Goal: Task Accomplishment & Management: Use online tool/utility

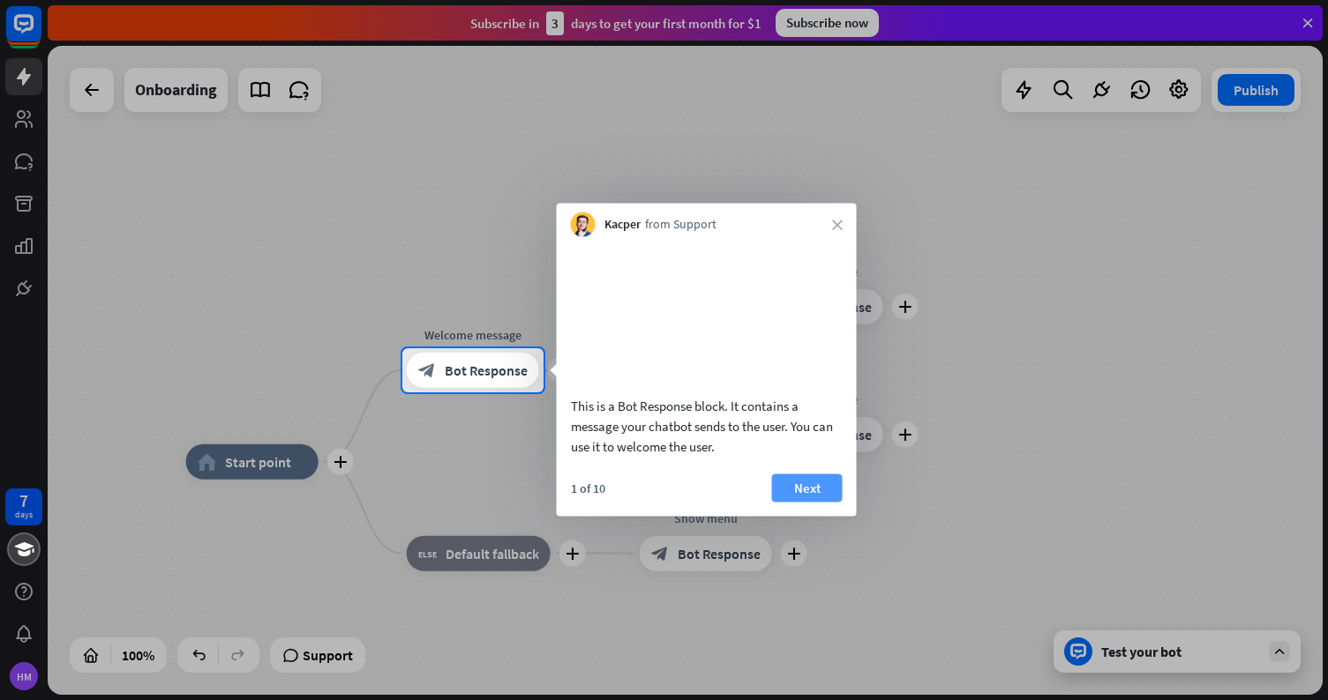
click at [826, 502] on button "Next" at bounding box center [807, 488] width 71 height 28
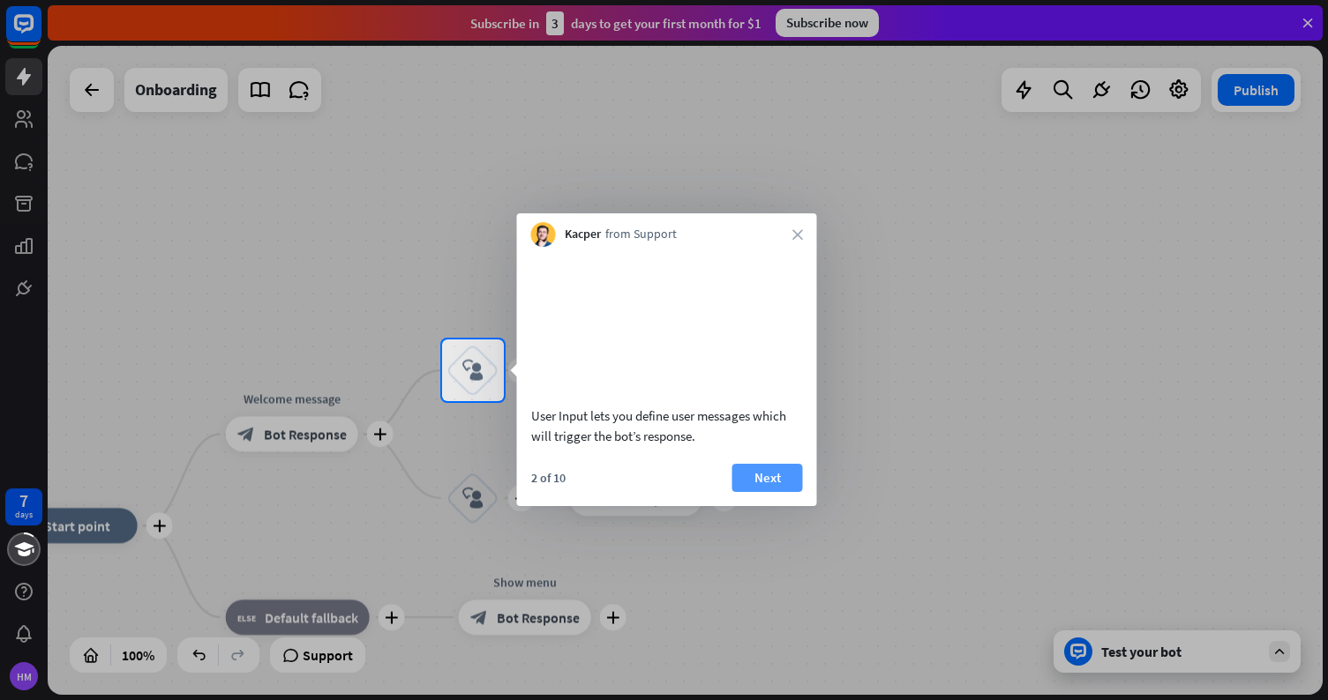
click at [789, 492] on button "Next" at bounding box center [767, 478] width 71 height 28
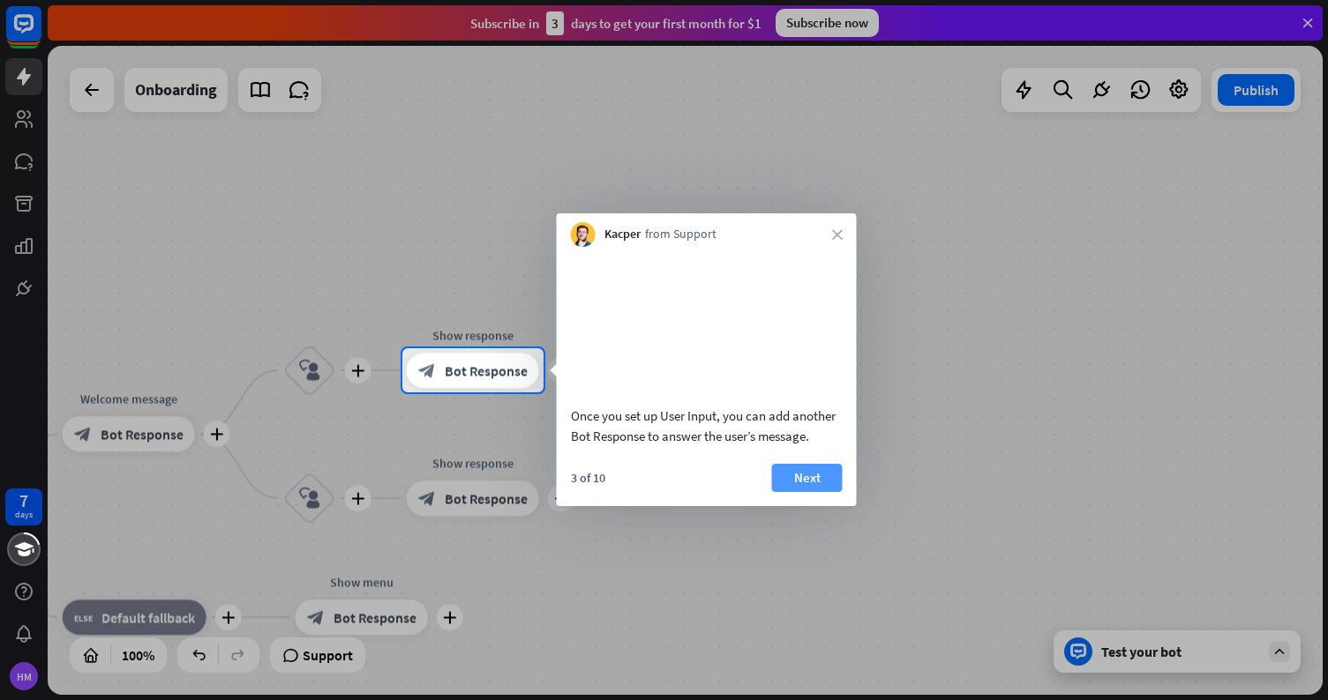
click at [809, 492] on button "Next" at bounding box center [807, 478] width 71 height 28
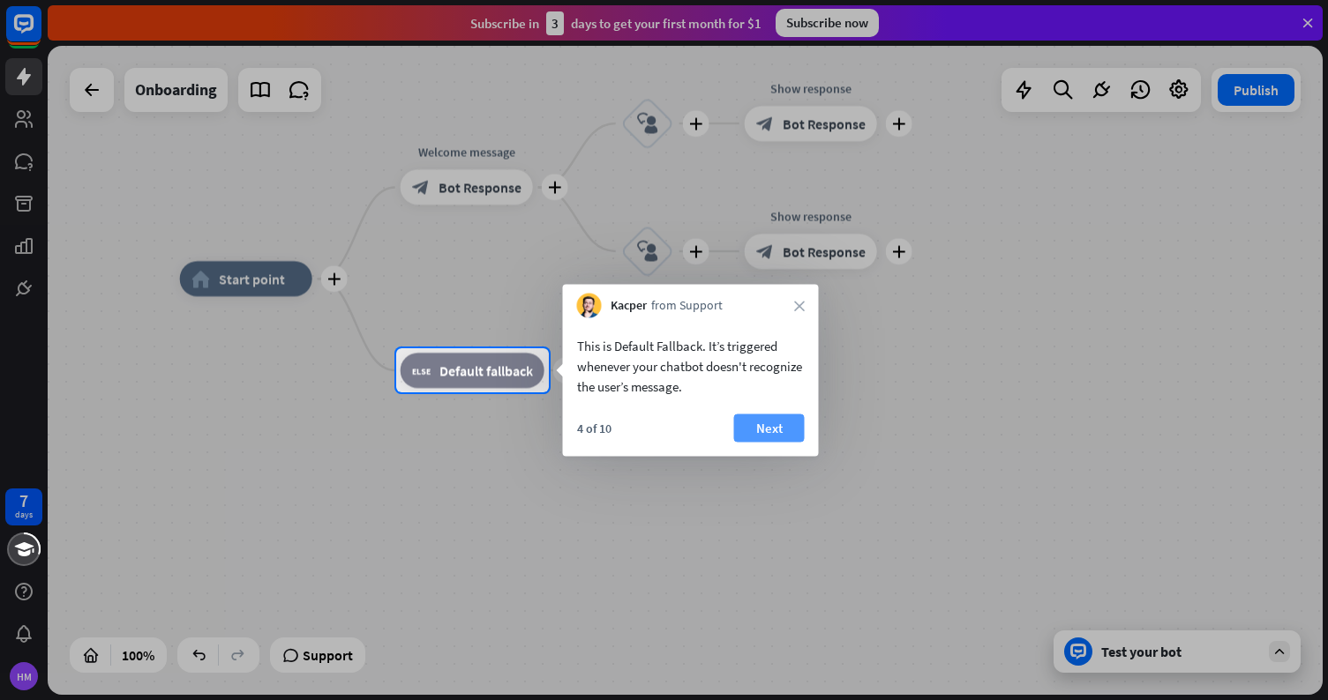
click at [759, 430] on button "Next" at bounding box center [769, 429] width 71 height 28
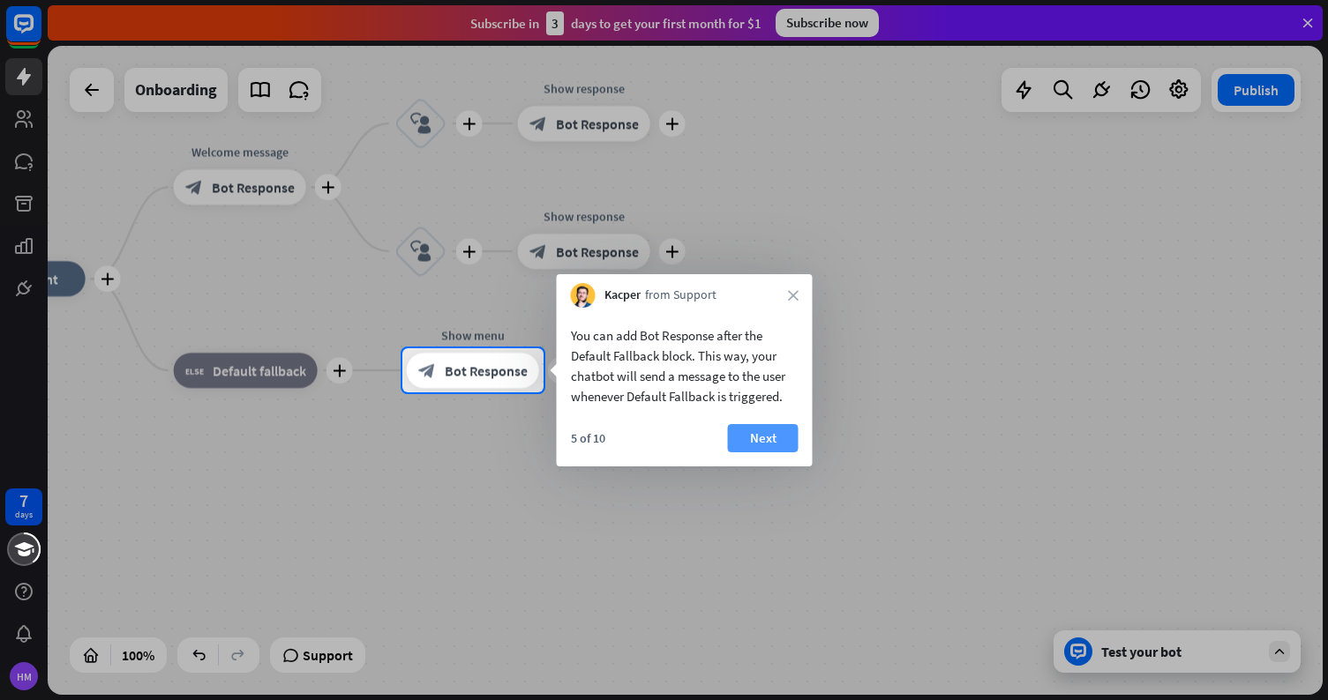
click at [764, 438] on button "Next" at bounding box center [763, 438] width 71 height 28
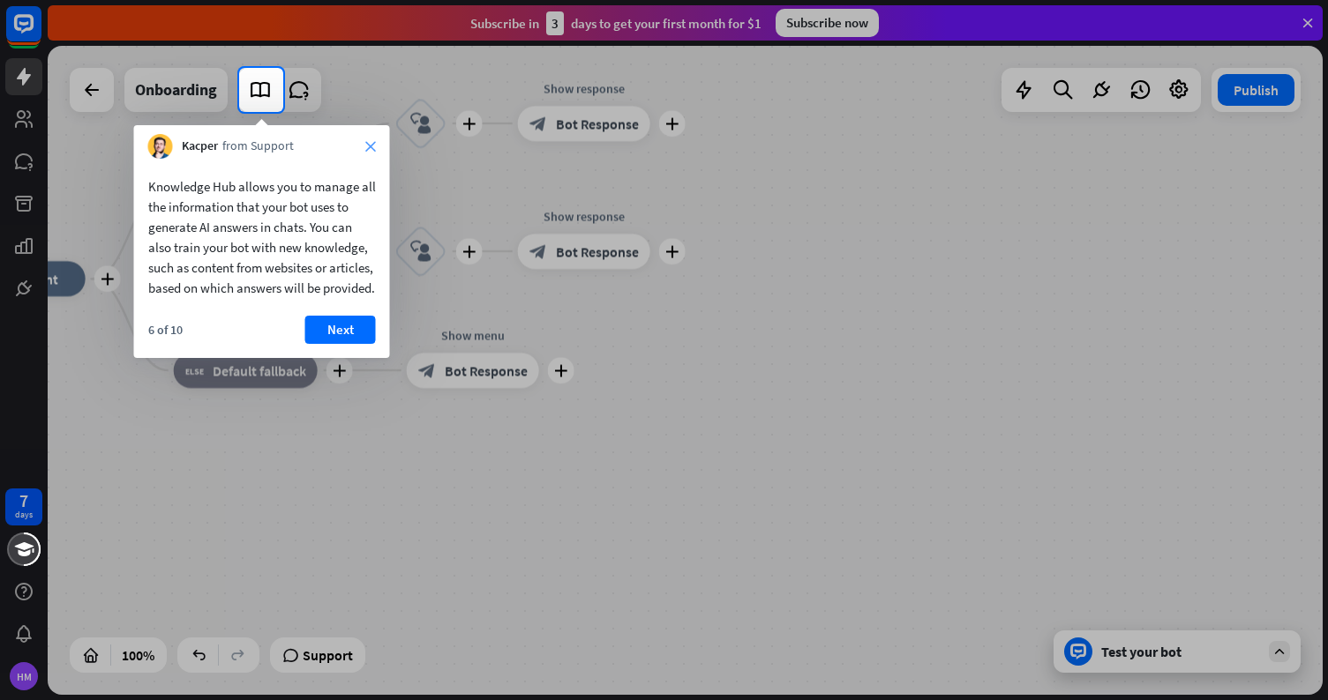
click at [372, 146] on icon "close" at bounding box center [370, 146] width 11 height 11
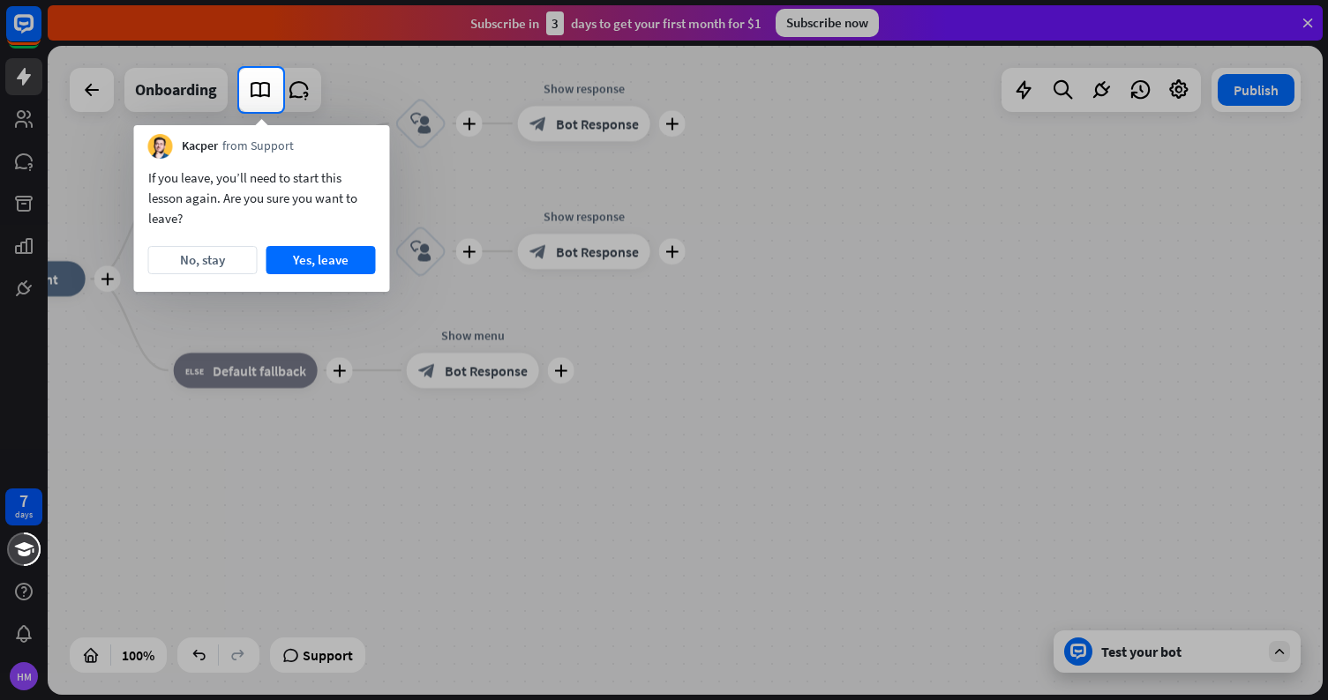
click at [24, 118] on div at bounding box center [664, 406] width 1328 height 588
click at [305, 254] on button "Yes, leave" at bounding box center [320, 260] width 109 height 28
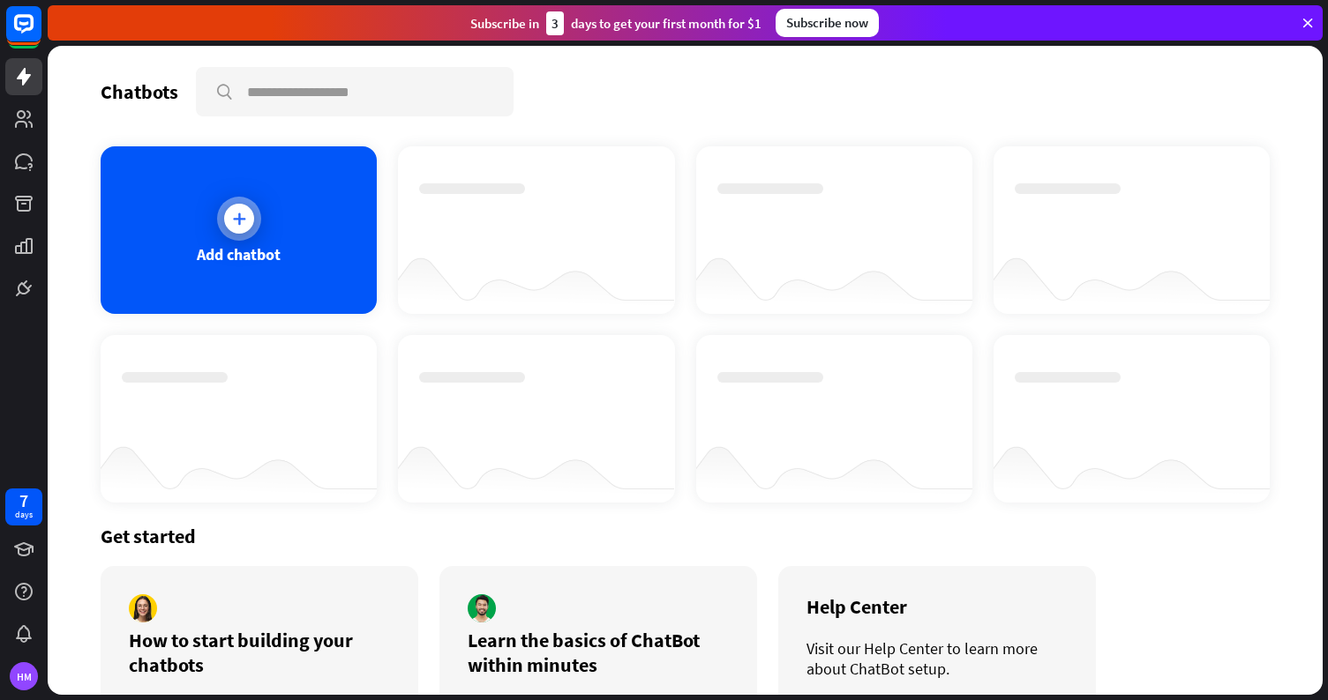
click at [255, 240] on div "Add chatbot" at bounding box center [239, 230] width 276 height 168
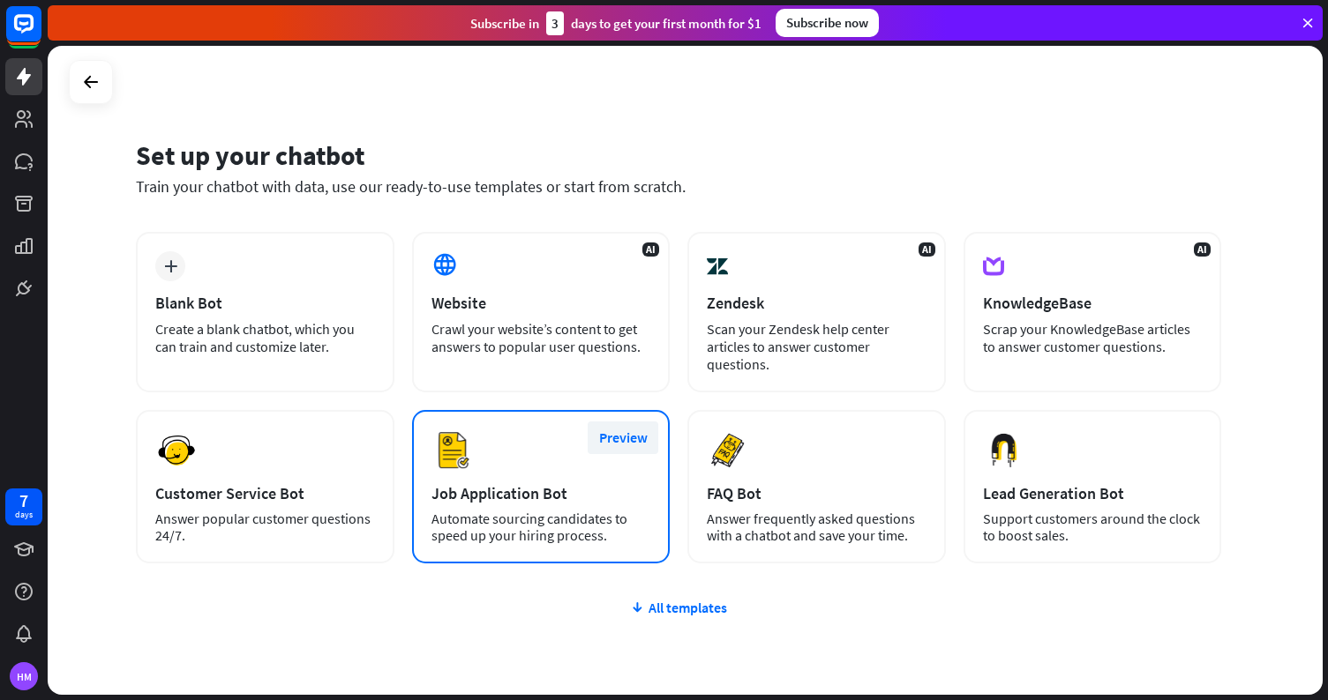
scroll to position [80, 0]
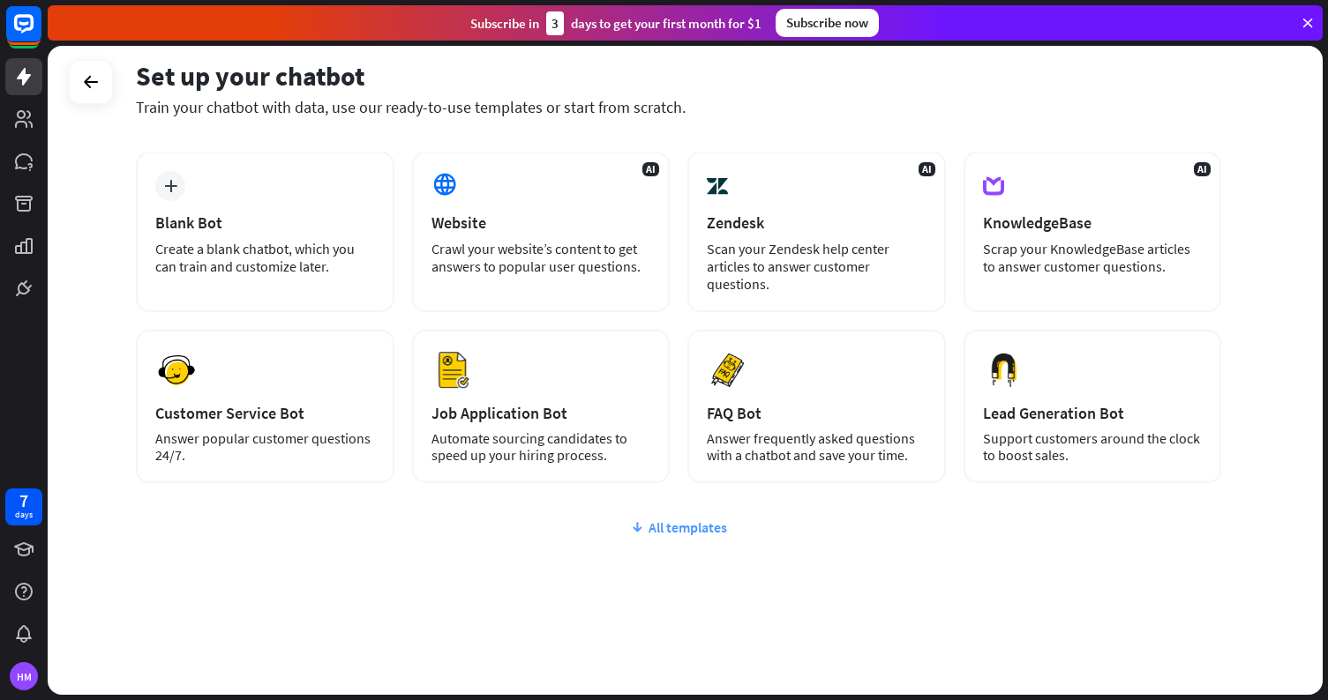
click at [654, 530] on div "All templates" at bounding box center [678, 528] width 1085 height 18
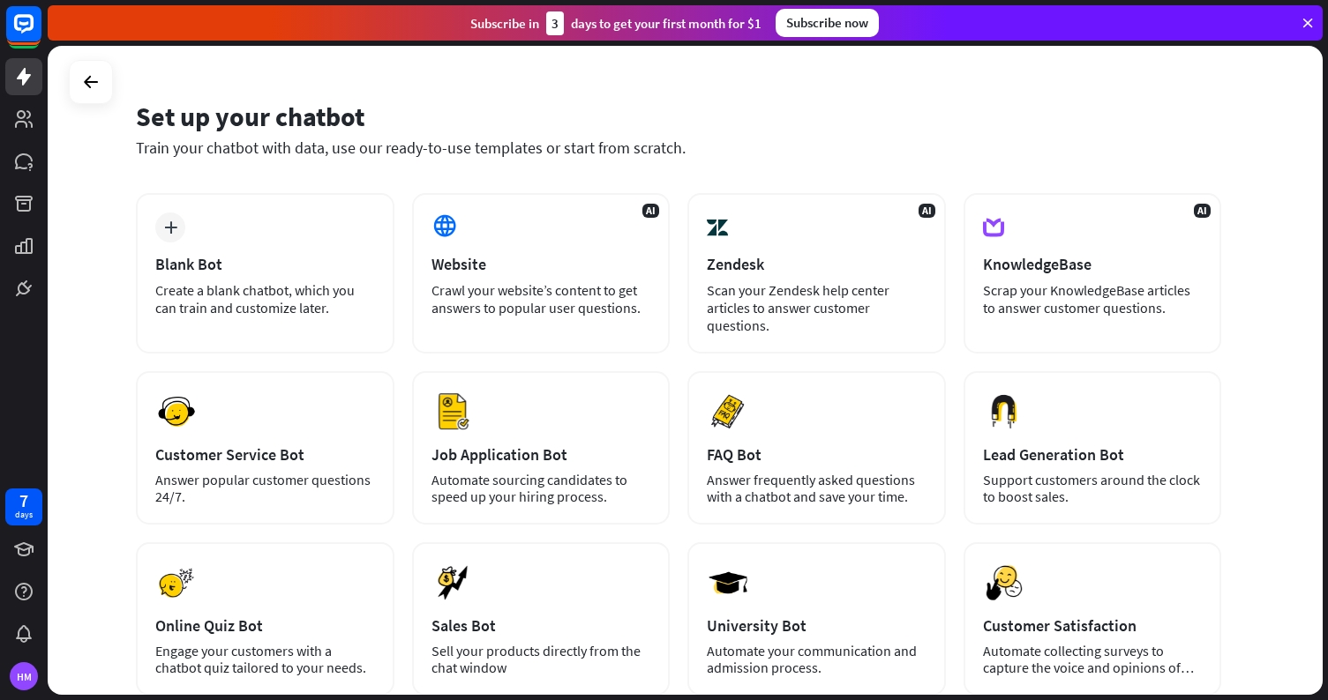
scroll to position [0, 0]
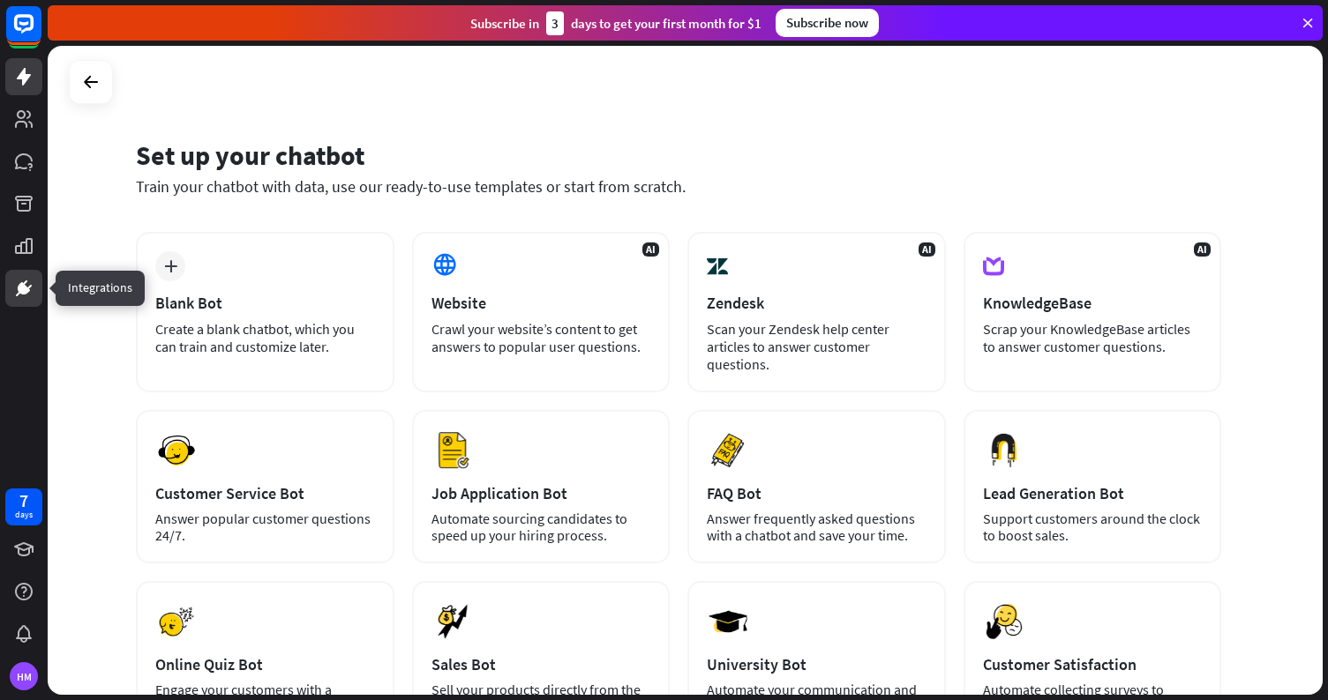
click at [33, 295] on icon at bounding box center [23, 288] width 21 height 21
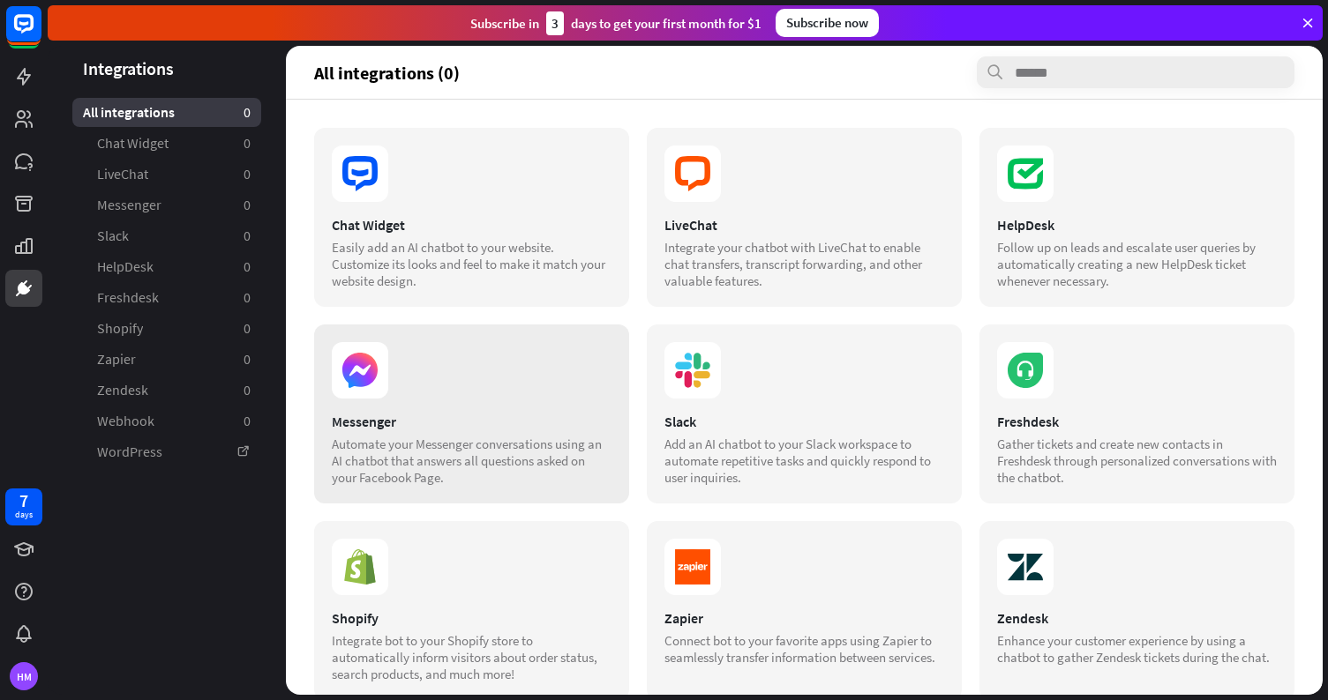
click at [439, 396] on section at bounding box center [472, 370] width 280 height 56
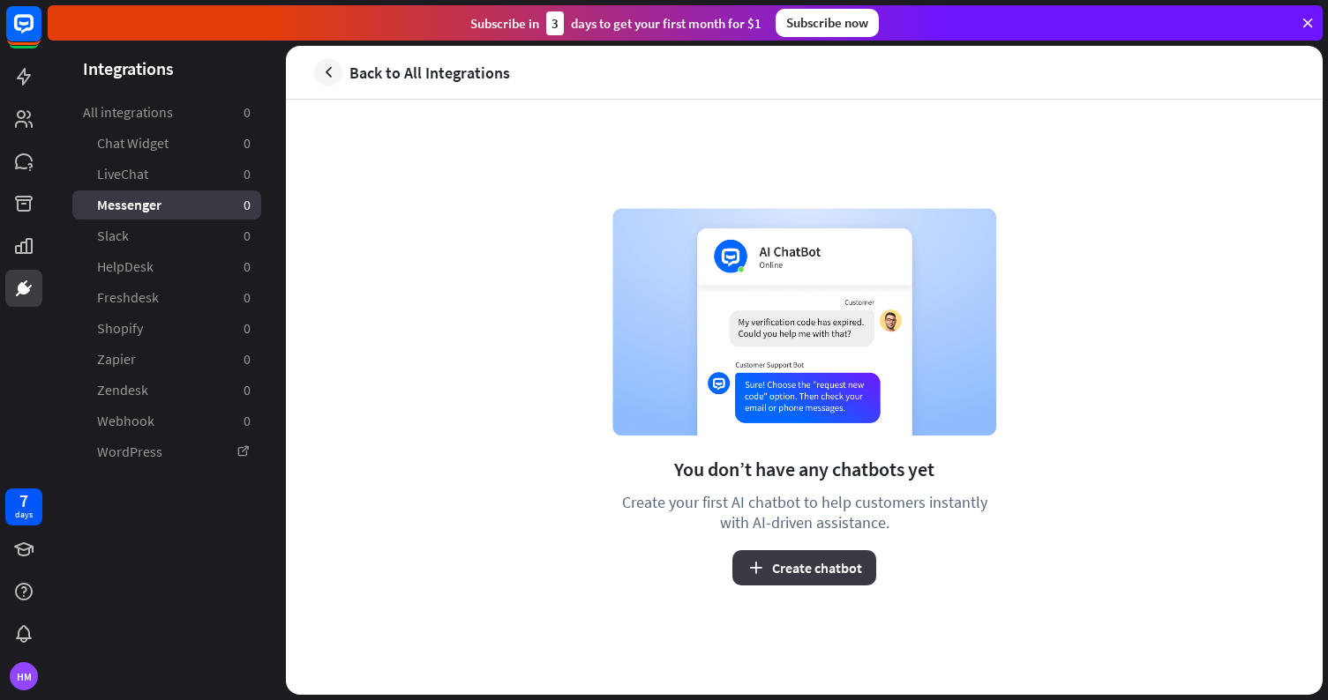
click at [760, 565] on icon "button" at bounding box center [755, 568] width 19 height 19
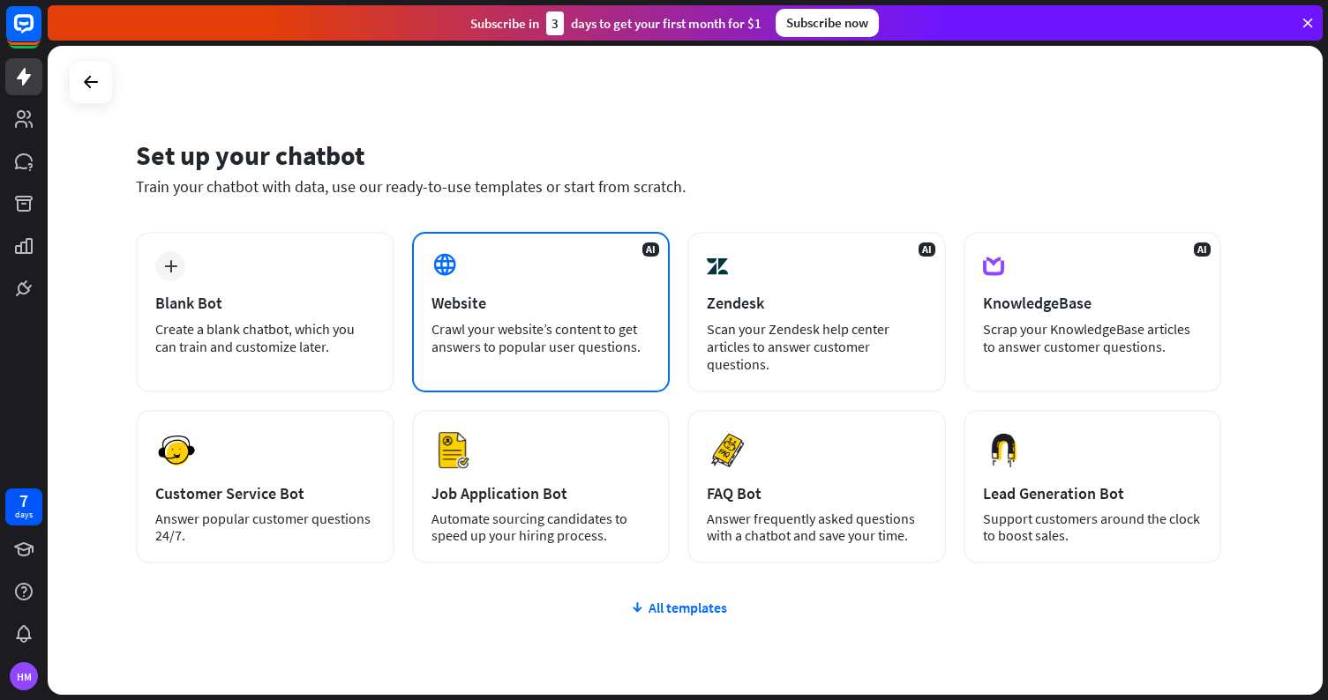
click at [516, 321] on div "Crawl your website’s content to get answers to popular user questions." at bounding box center [541, 337] width 220 height 35
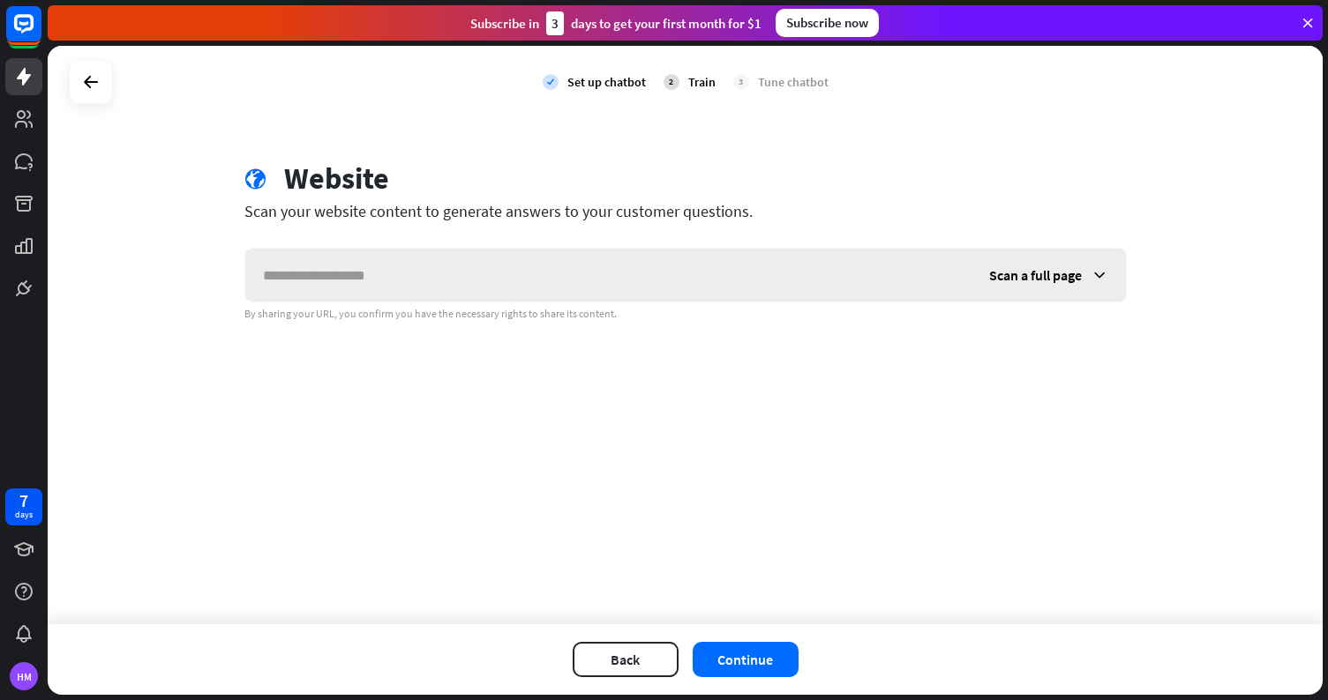
click at [1099, 273] on icon at bounding box center [1099, 275] width 18 height 18
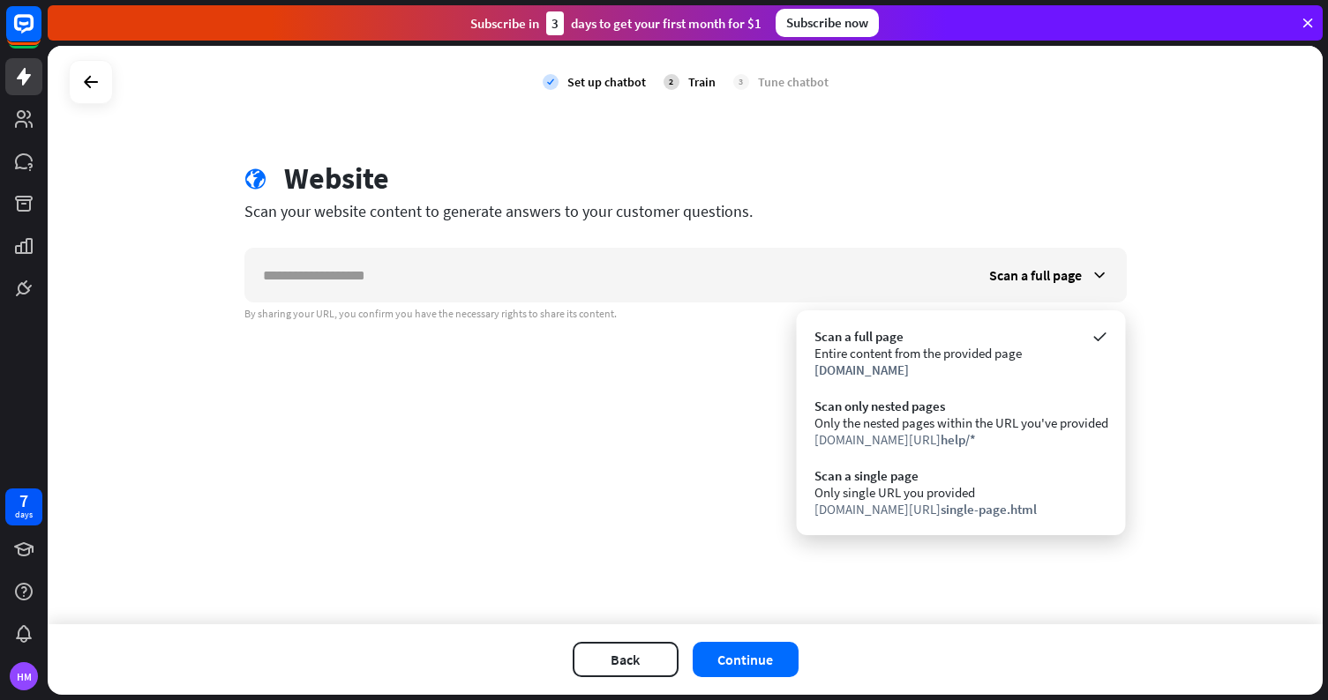
click at [1196, 287] on div "check Set up chatbot 2 Train 3 Tune chatbot globe Website Scan your website con…" at bounding box center [685, 335] width 1275 height 579
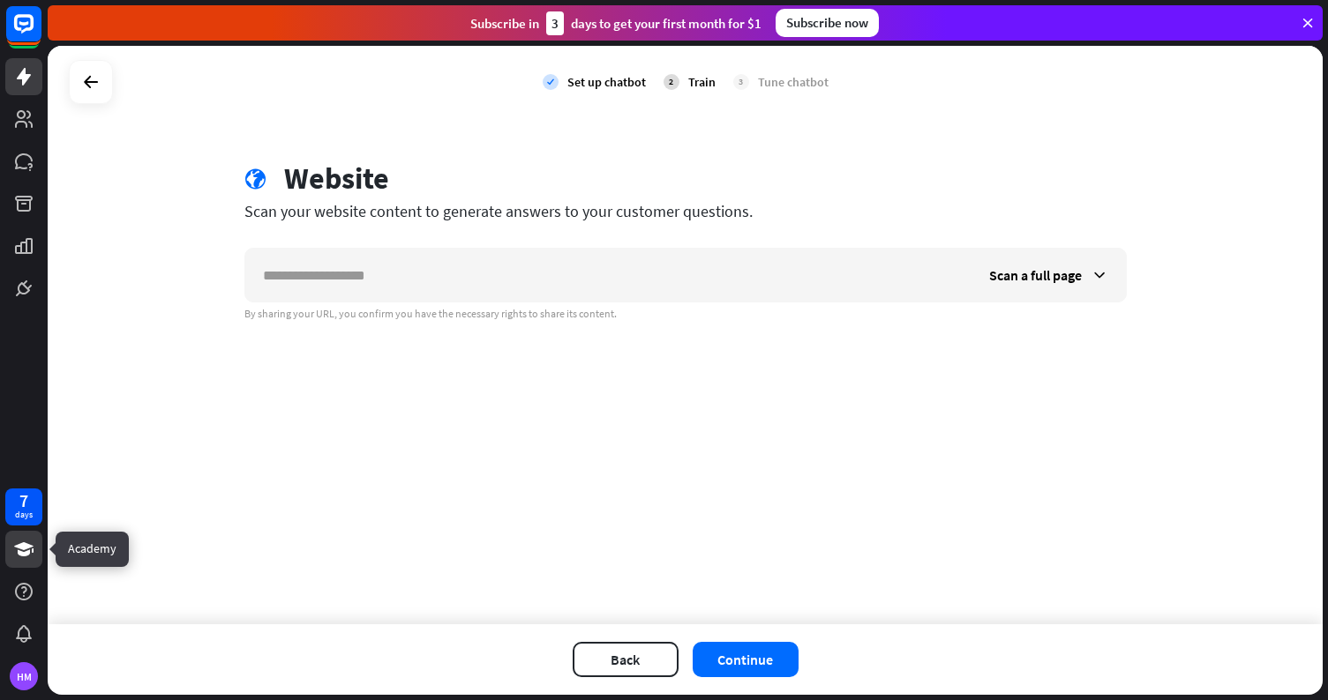
click at [14, 549] on icon at bounding box center [23, 549] width 21 height 21
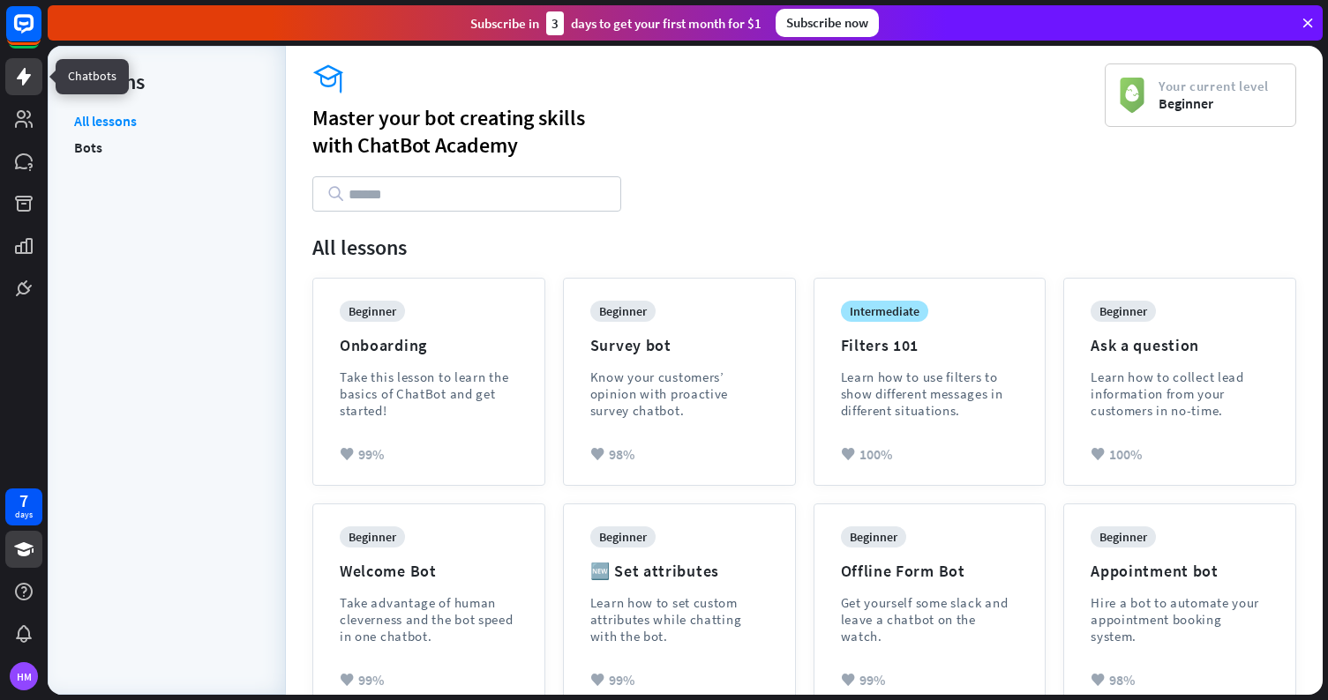
click at [22, 73] on icon at bounding box center [24, 77] width 14 height 18
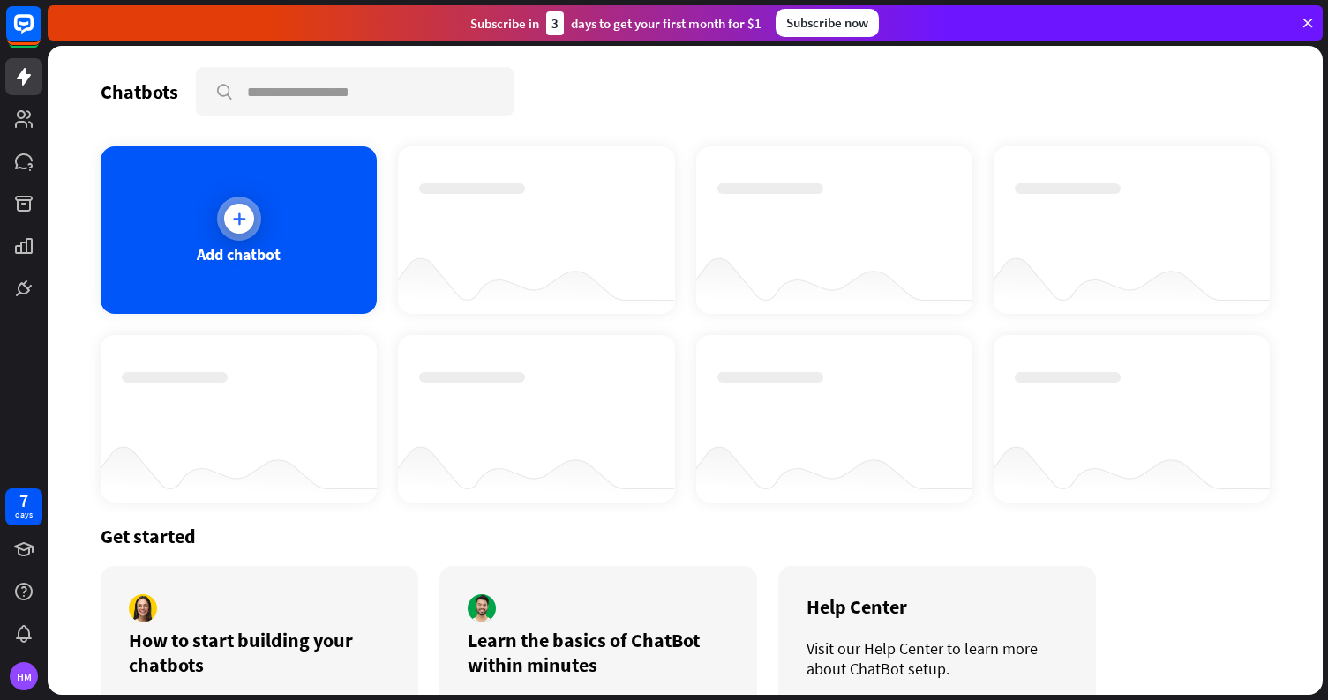
click at [242, 223] on icon at bounding box center [239, 219] width 18 height 18
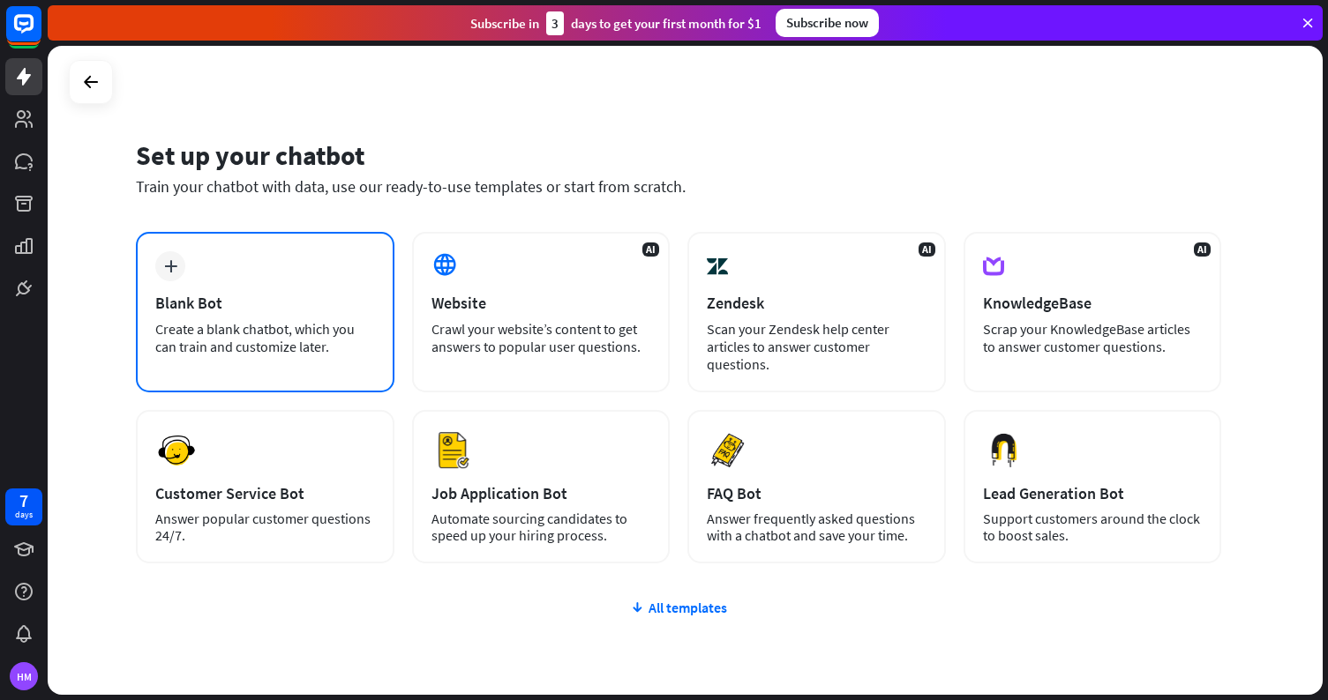
click at [269, 316] on div "plus Blank Bot Create a blank chatbot, which you can train and customize later." at bounding box center [265, 312] width 258 height 161
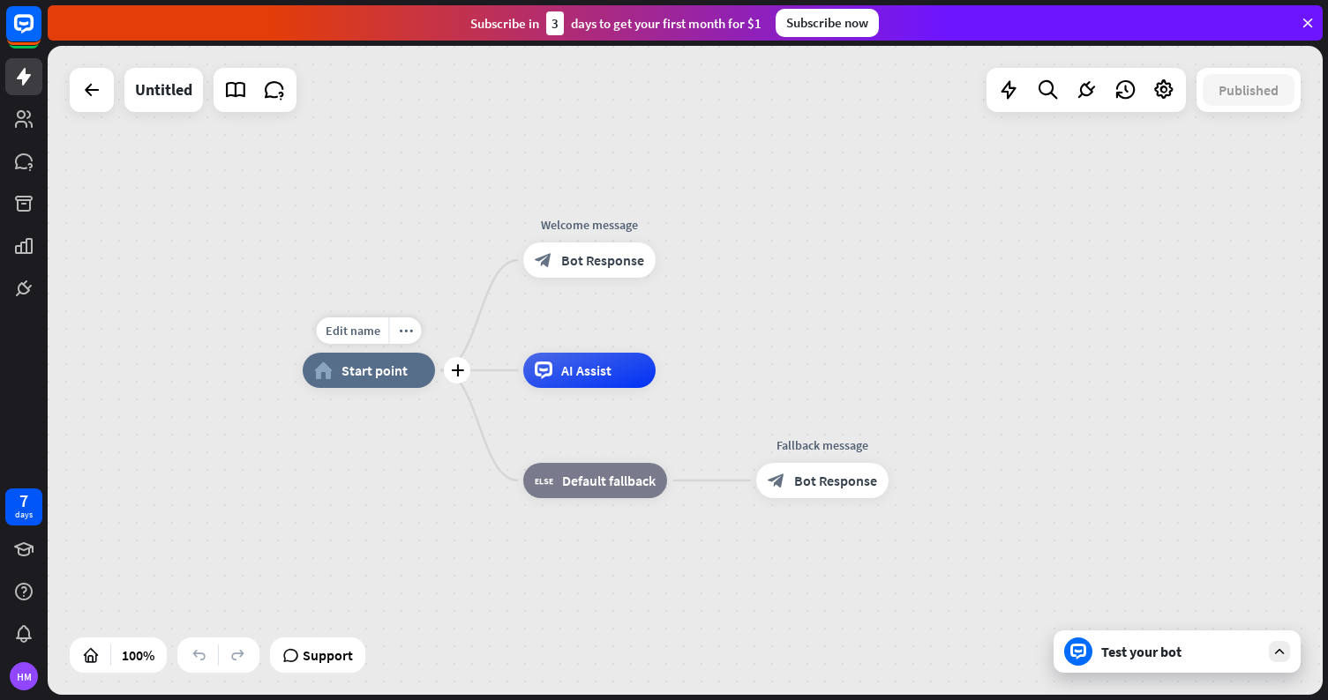
click at [366, 378] on span "Start point" at bounding box center [374, 371] width 66 height 18
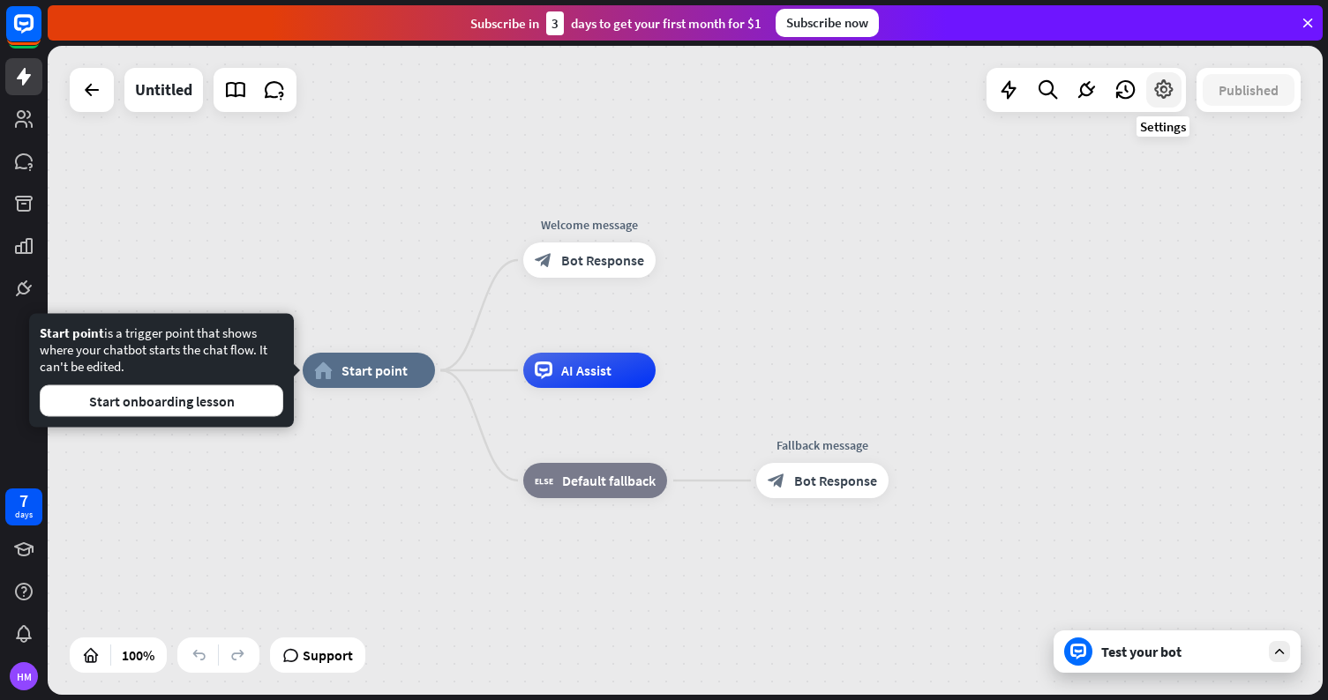
click at [1162, 99] on icon at bounding box center [1163, 90] width 23 height 23
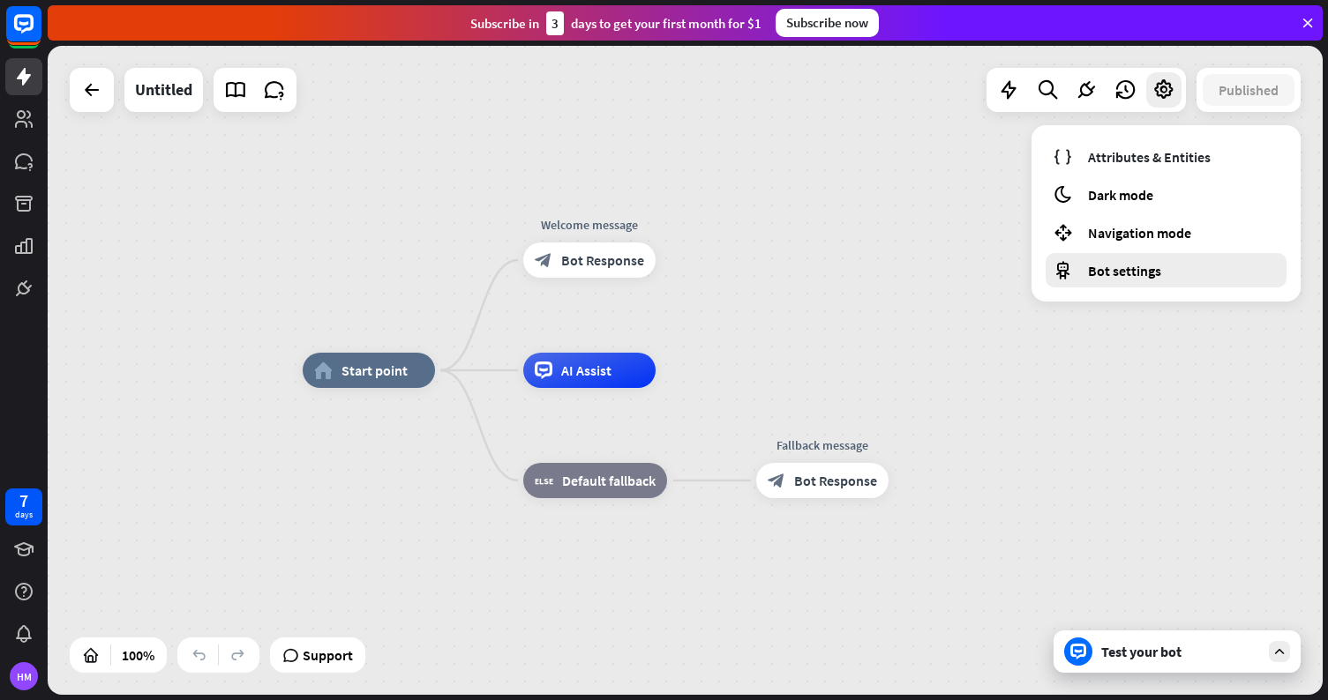
click at [1163, 269] on div "Bot settings" at bounding box center [1165, 270] width 241 height 34
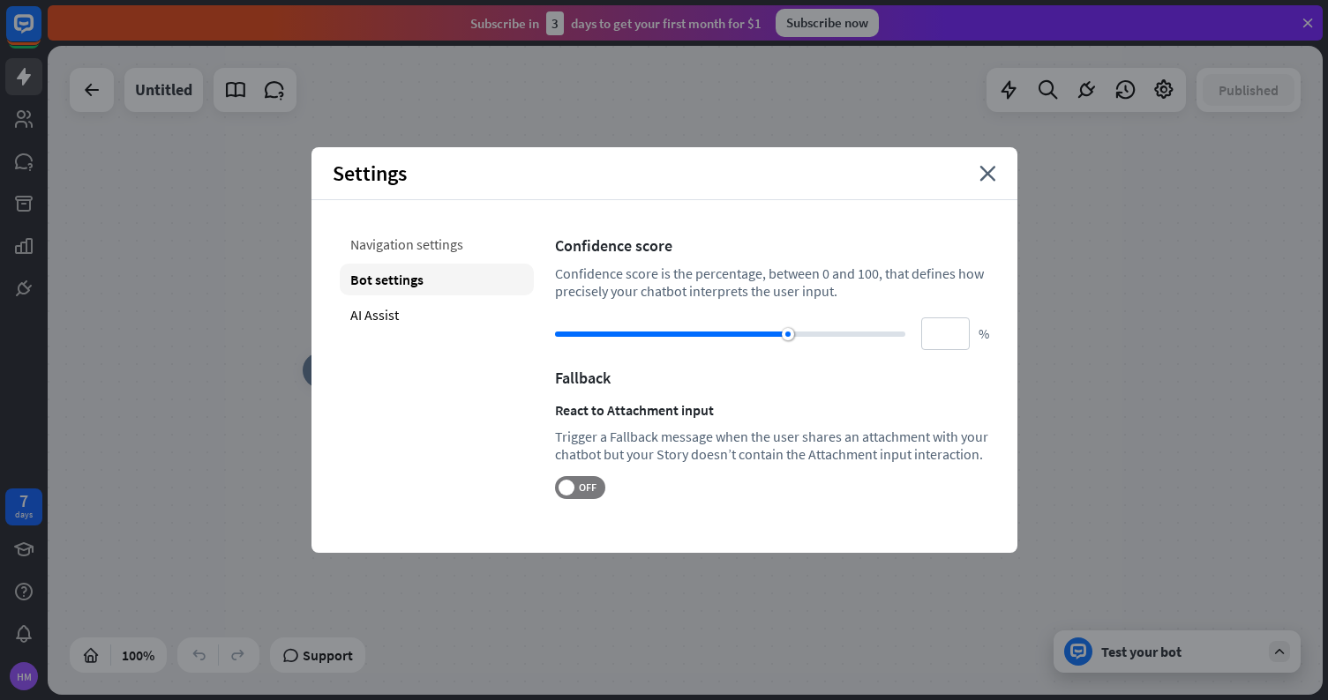
click at [452, 243] on div "Navigation settings" at bounding box center [437, 244] width 194 height 32
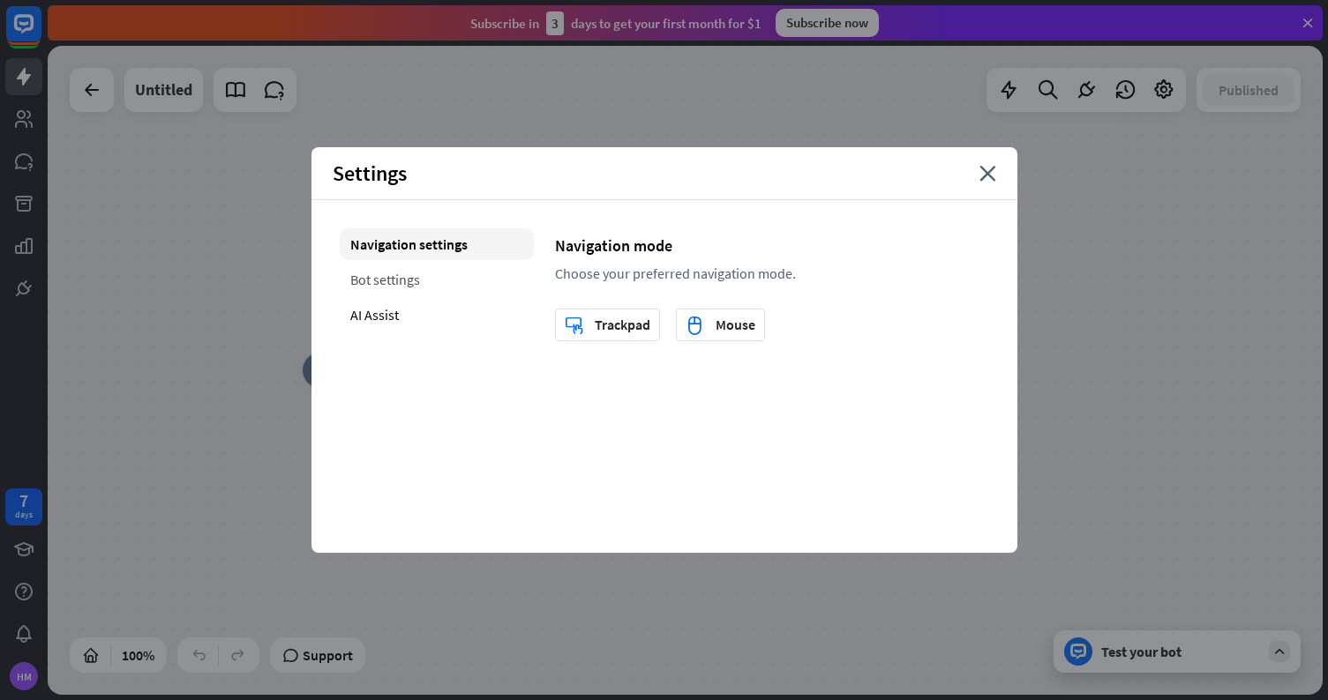
click at [427, 284] on div "Bot settings" at bounding box center [437, 280] width 194 height 32
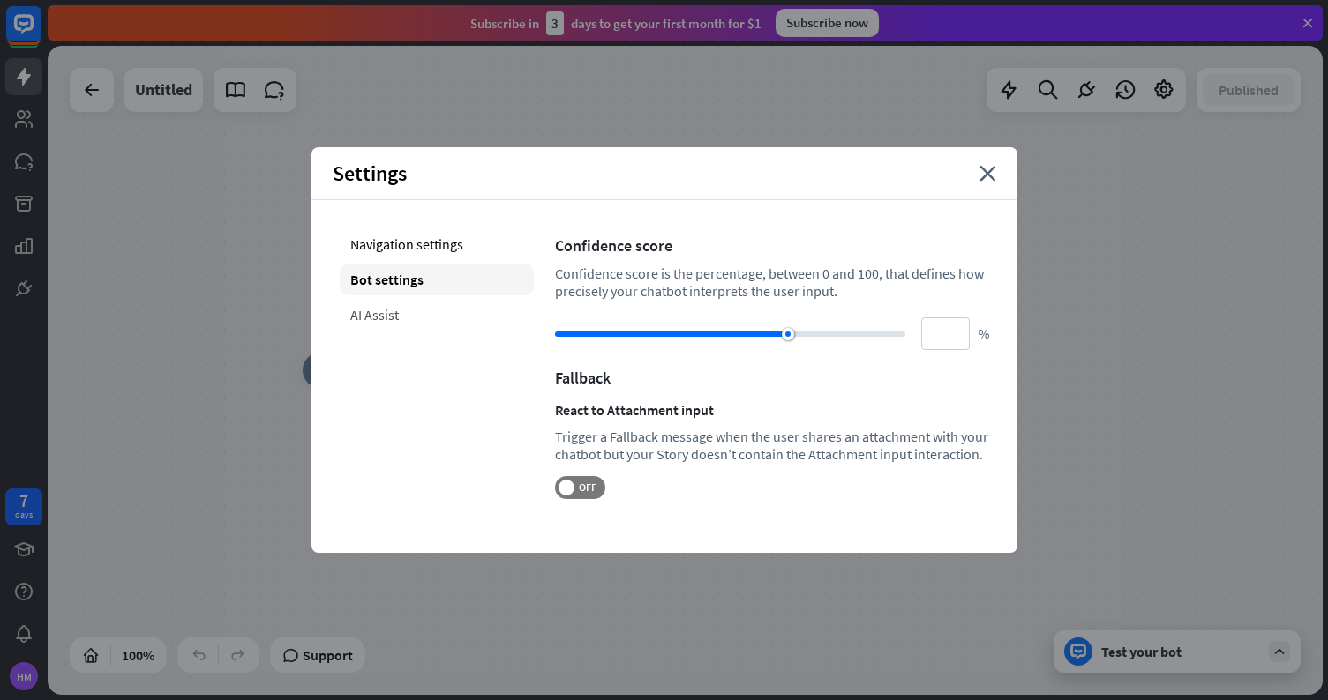
click at [401, 320] on div "AI Assist" at bounding box center [437, 315] width 194 height 32
type input "**"
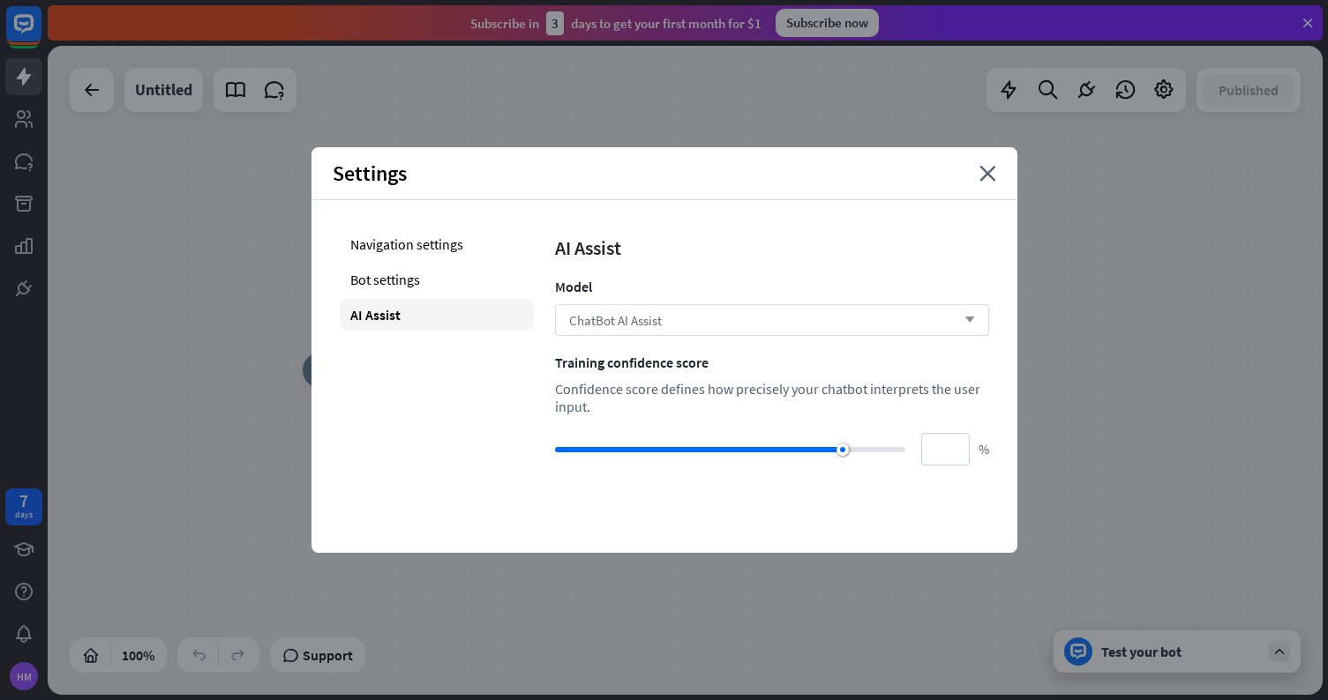
click at [672, 311] on div "ChatBot AI Assist arrow_down" at bounding box center [772, 320] width 434 height 32
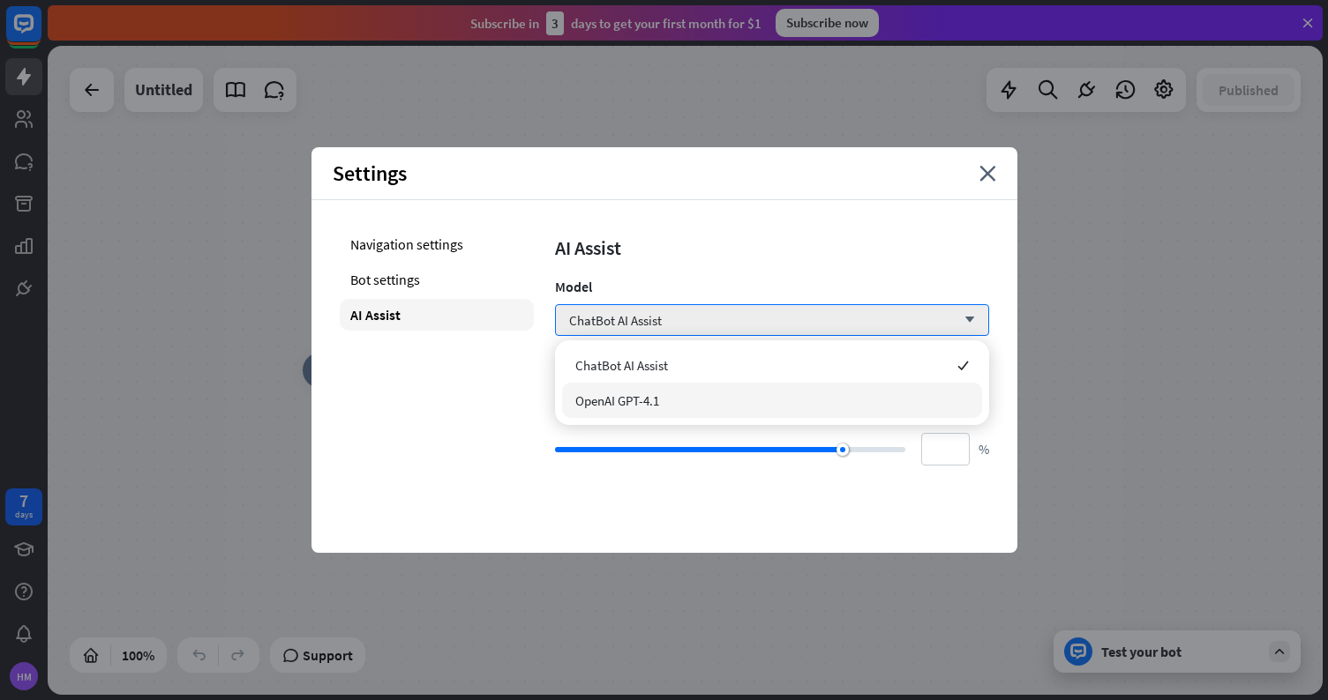
click at [683, 399] on div "OpenAI GPT-4.1" at bounding box center [772, 400] width 420 height 35
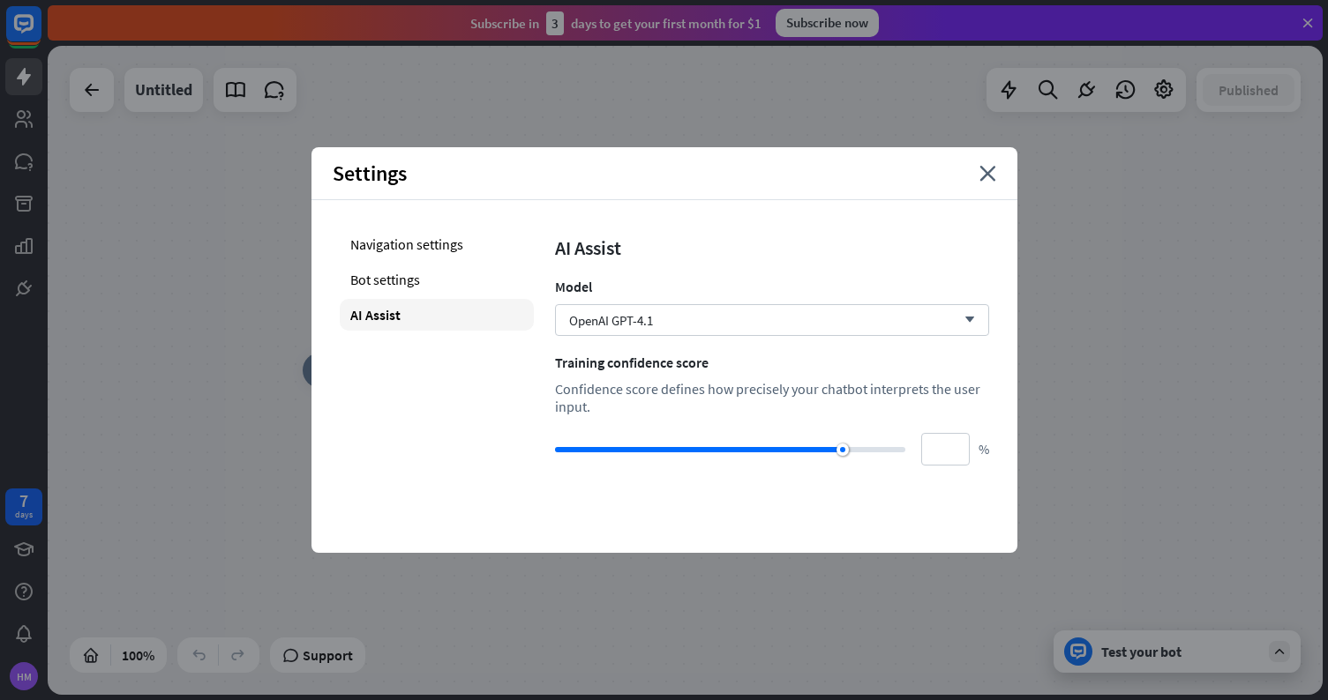
click at [760, 275] on div "AI Assist Model OpenAI GPT-4.1 arrow_down Training confidence score Confidence …" at bounding box center [772, 346] width 434 height 237
click at [987, 175] on icon "close" at bounding box center [987, 174] width 17 height 16
